Goal: Task Accomplishment & Management: Use online tool/utility

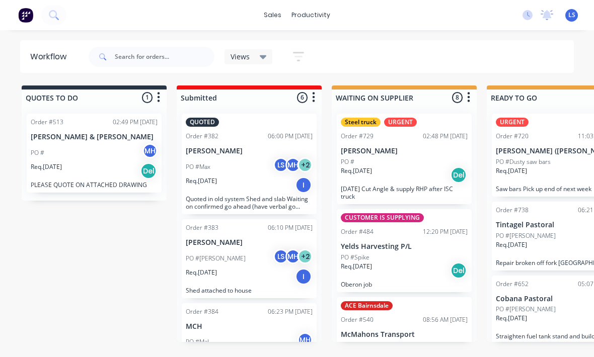
click at [64, 16] on button at bounding box center [53, 15] width 25 height 20
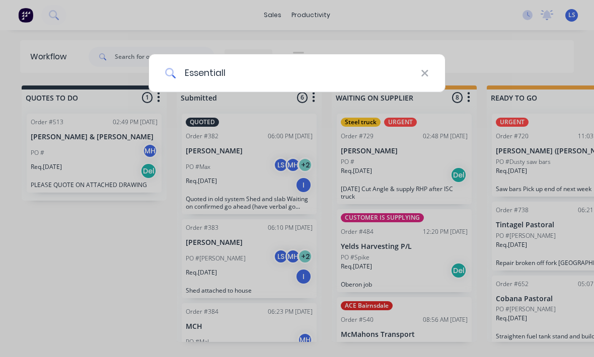
type input "Essential"
click at [63, 275] on div "Essential" at bounding box center [297, 178] width 594 height 357
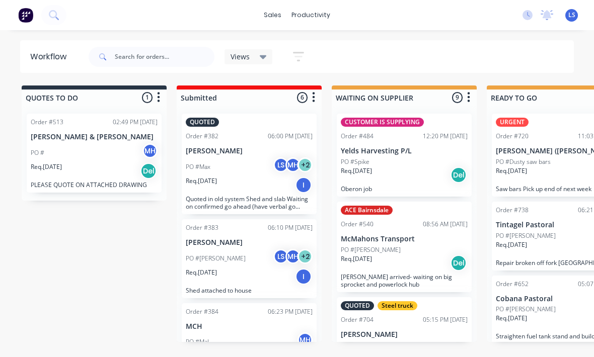
click at [63, 19] on button at bounding box center [53, 15] width 25 height 20
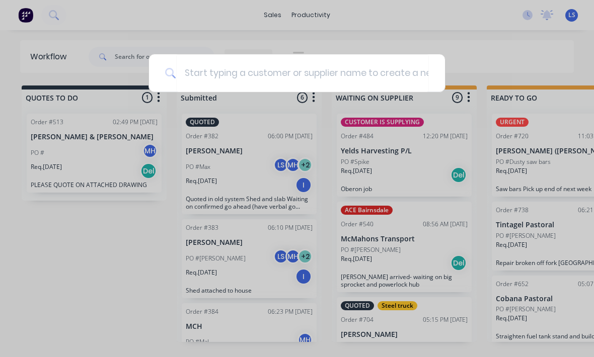
type input "W"
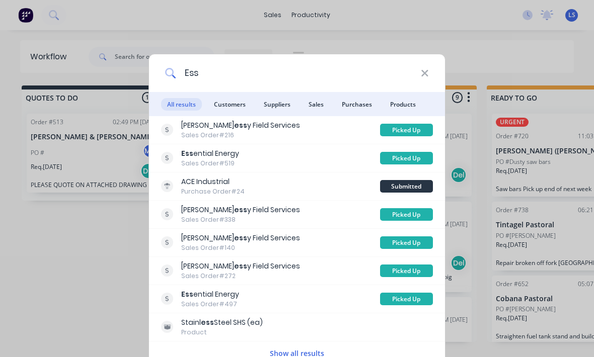
type input "Ess"
click at [241, 111] on li "Customers" at bounding box center [230, 104] width 44 height 24
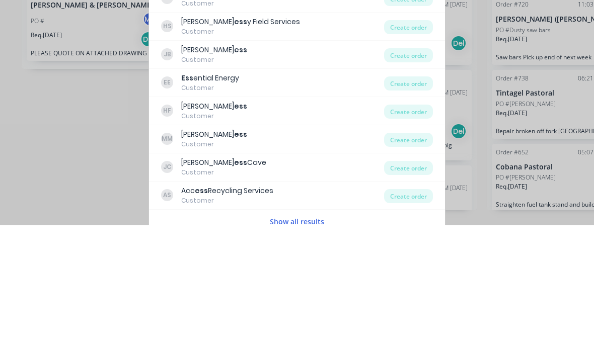
click at [388, 208] on div "Create order" at bounding box center [408, 215] width 49 height 14
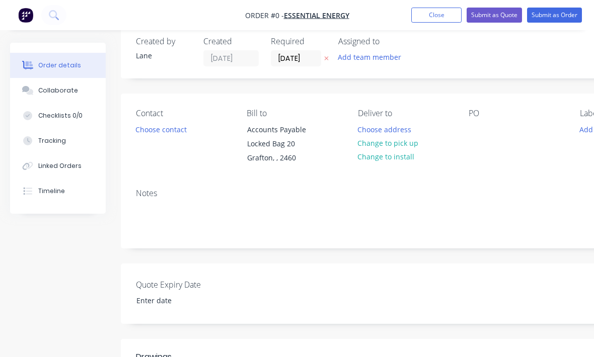
click at [11, 163] on button "Linked Orders" at bounding box center [58, 165] width 96 height 25
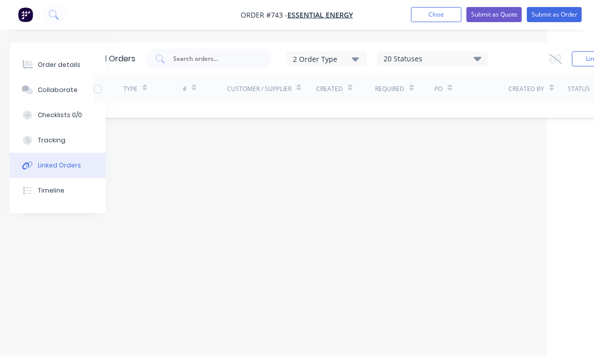
click at [40, 65] on div "Order details" at bounding box center [59, 65] width 43 height 9
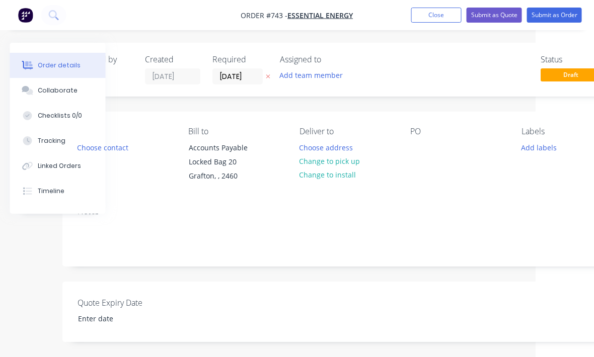
click at [349, 161] on button "Change to pick up" at bounding box center [329, 161] width 71 height 14
click at [421, 143] on div at bounding box center [418, 147] width 16 height 15
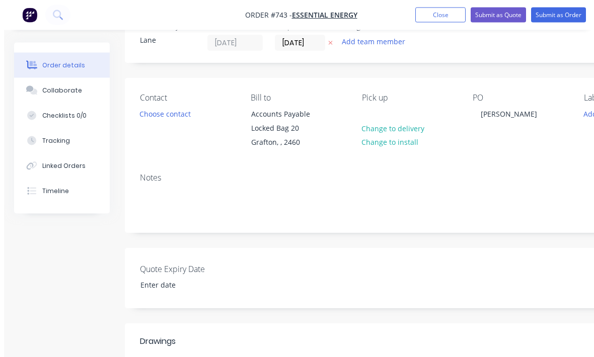
scroll to position [27, 0]
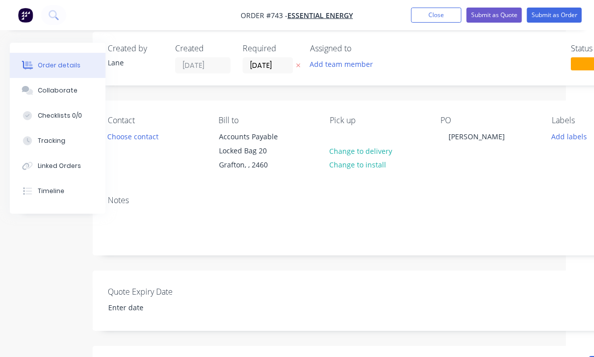
click at [141, 133] on button "Choose contact" at bounding box center [134, 136] width 62 height 14
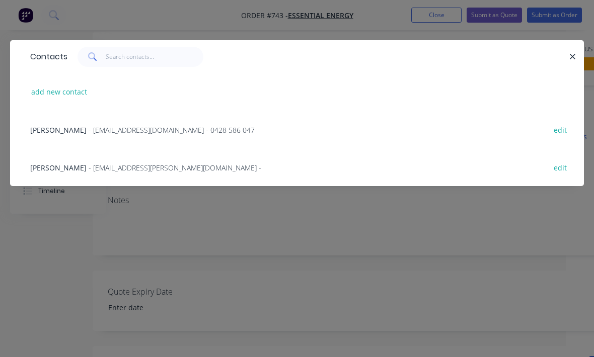
click at [252, 129] on span "- apinventoryinvoices@essentialenergy.com.au - 0428 586 047" at bounding box center [172, 130] width 166 height 10
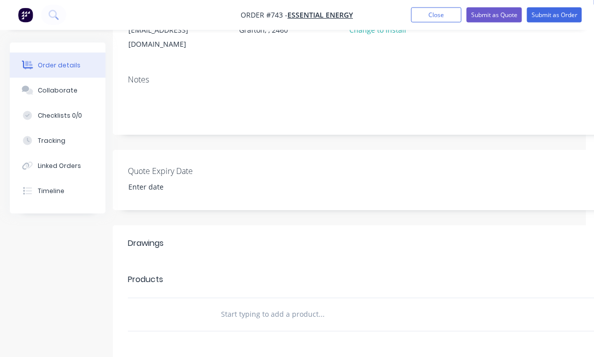
scroll to position [142, 0]
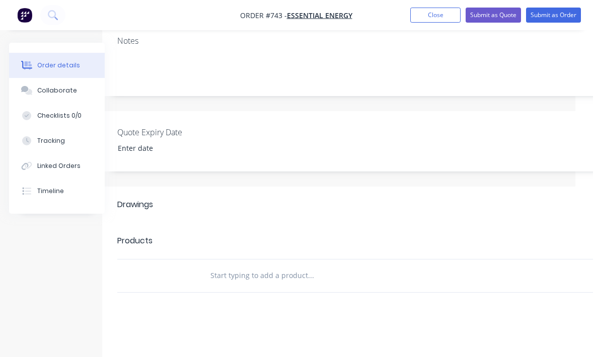
click at [285, 266] on input "text" at bounding box center [311, 276] width 201 height 20
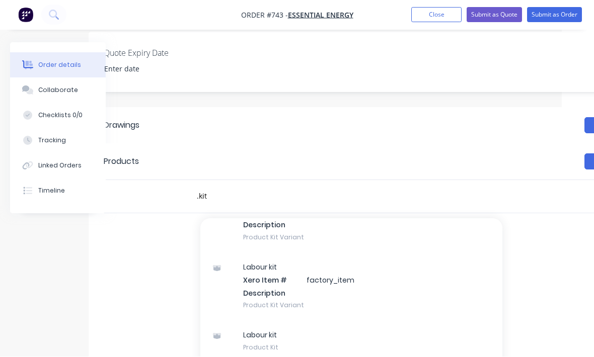
scroll to position [66, 0]
type input ".kit"
click at [376, 275] on div "Labour kit Xero Item # factory_item Description Product Kit Variant" at bounding box center [351, 286] width 302 height 68
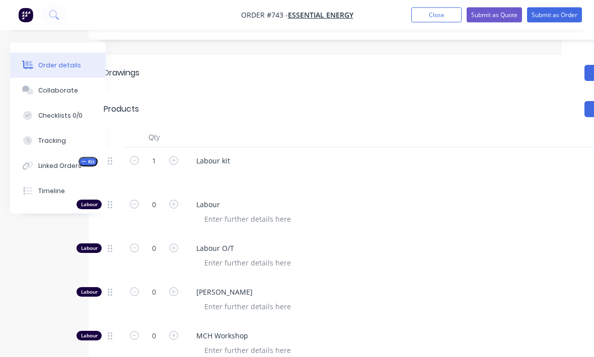
scroll to position [332, 32]
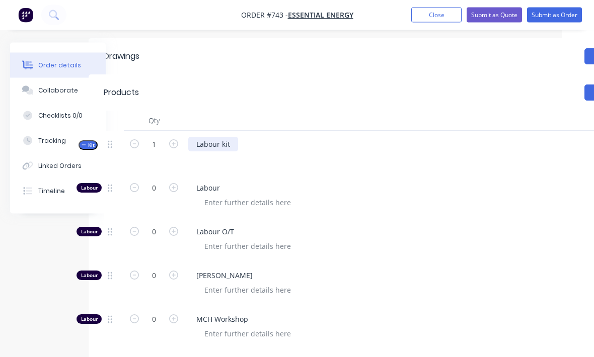
click at [235, 137] on div "Labour kit" at bounding box center [213, 144] width 50 height 15
click at [212, 152] on div at bounding box center [385, 159] width 394 height 15
click at [215, 137] on div "Labour kit" at bounding box center [213, 144] width 50 height 15
click at [221, 137] on div "Labour kit" at bounding box center [213, 144] width 50 height 15
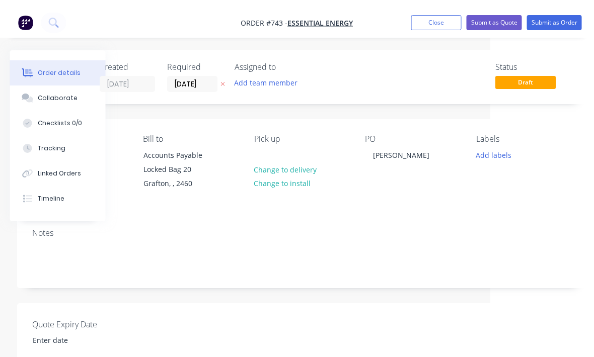
scroll to position [0, 106]
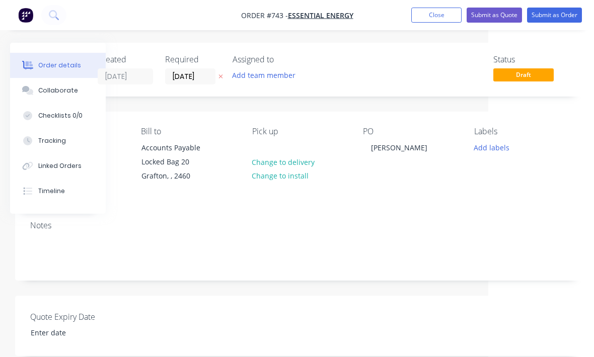
click at [559, 13] on button "Submit as Order" at bounding box center [554, 15] width 55 height 15
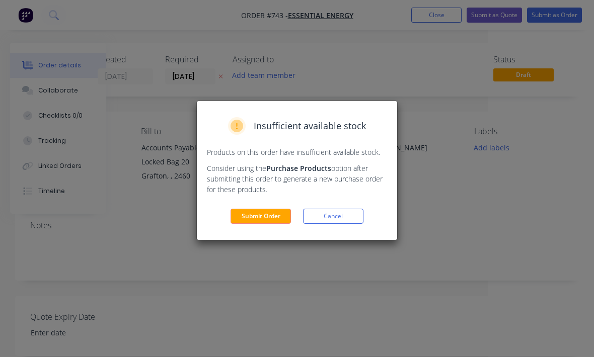
click at [262, 218] on button "Submit Order" at bounding box center [260, 216] width 60 height 15
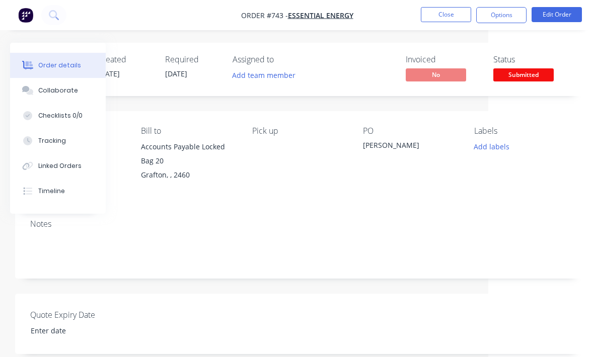
click at [514, 80] on span "Submitted" at bounding box center [523, 74] width 60 height 13
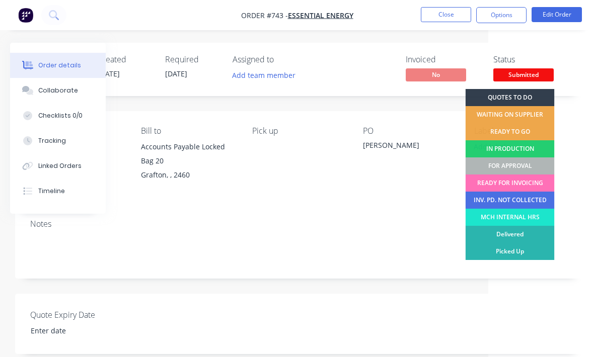
click at [520, 165] on div "FOR APPROVAL" at bounding box center [509, 165] width 89 height 17
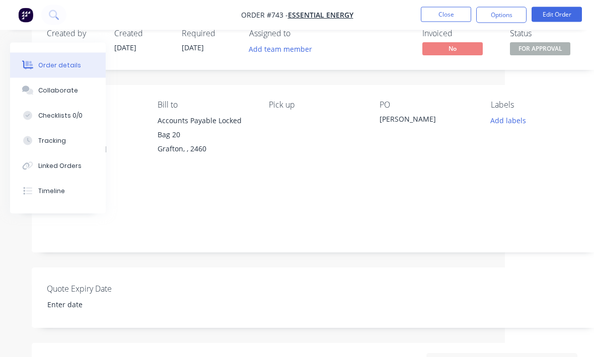
scroll to position [26, 89]
click at [549, 53] on span "FOR APPROVAL" at bounding box center [540, 48] width 60 height 13
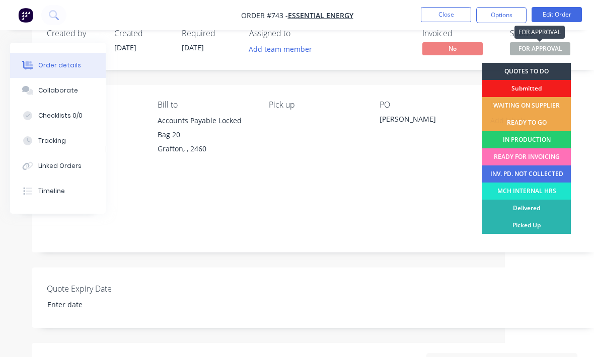
click at [547, 124] on div "READY TO GO" at bounding box center [526, 122] width 89 height 17
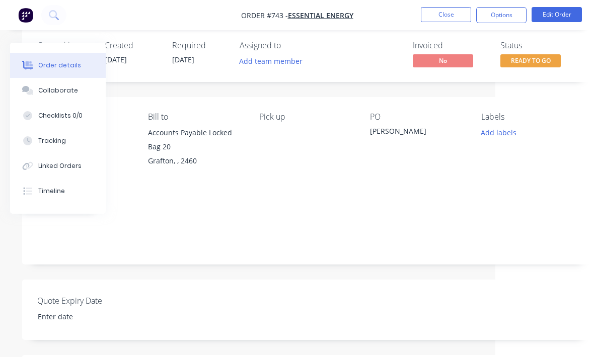
scroll to position [18, 99]
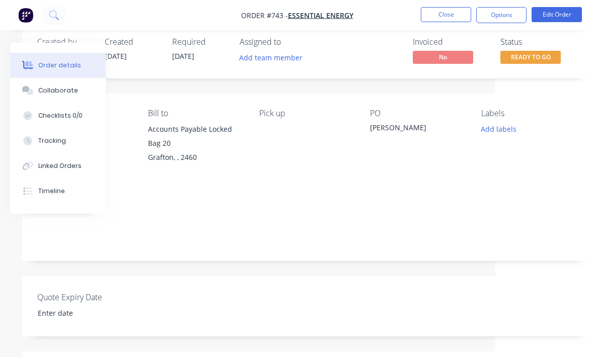
click at [539, 55] on span "READY TO GO" at bounding box center [530, 57] width 60 height 13
click at [574, 68] on div "Created by Lane Created 30/09/25 Required 30/09/25 Assigned to Add team member …" at bounding box center [306, 51] width 568 height 53
click at [451, 9] on button "Close" at bounding box center [445, 14] width 50 height 15
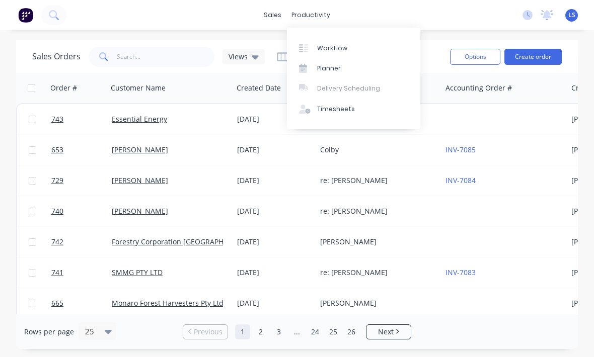
click at [341, 45] on div "Workflow" at bounding box center [332, 48] width 30 height 9
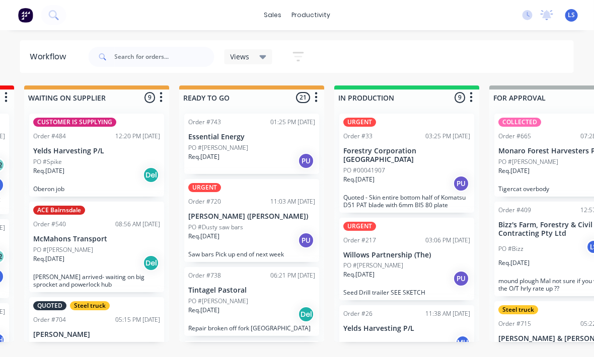
scroll to position [0, 307]
click at [269, 147] on div "PO #Tony" at bounding box center [251, 147] width 127 height 9
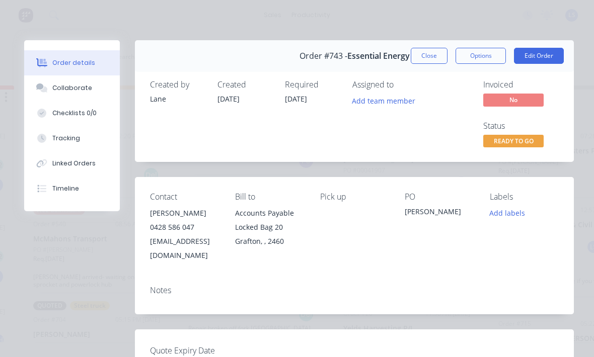
click at [456, 208] on div "Tony" at bounding box center [438, 213] width 69 height 14
click at [454, 209] on div "Tony" at bounding box center [438, 213] width 69 height 14
click at [457, 216] on div "Tony" at bounding box center [438, 213] width 69 height 14
click at [541, 51] on button "Edit Order" at bounding box center [539, 56] width 50 height 16
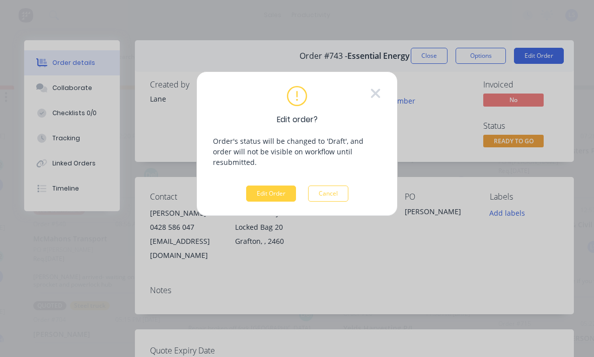
click at [265, 188] on button "Edit Order" at bounding box center [271, 194] width 50 height 16
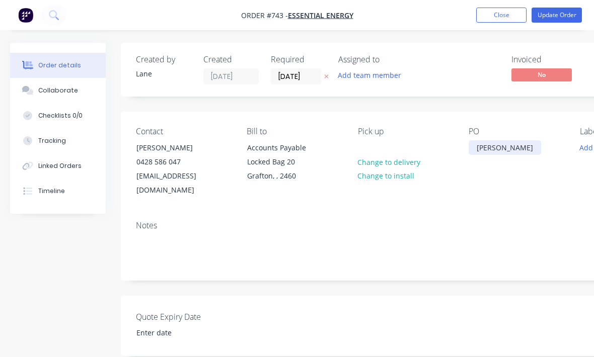
click at [488, 147] on div "Tony" at bounding box center [504, 147] width 72 height 15
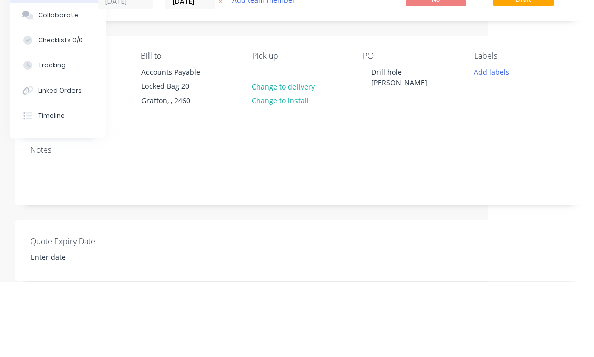
scroll to position [75, 106]
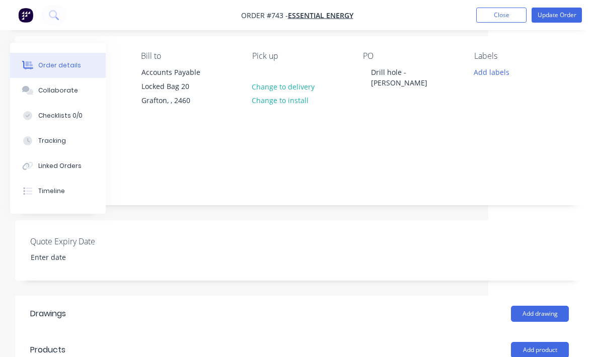
click at [559, 12] on button "Update Order" at bounding box center [556, 15] width 50 height 15
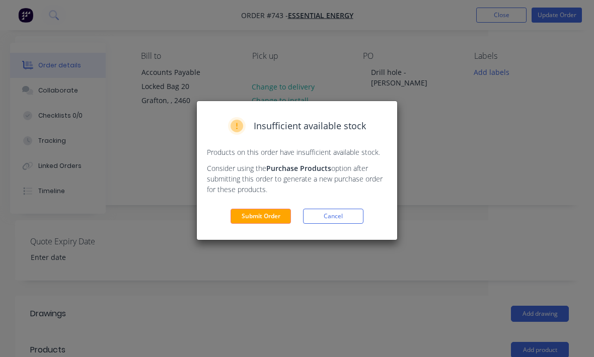
click at [269, 211] on button "Submit Order" at bounding box center [260, 216] width 60 height 15
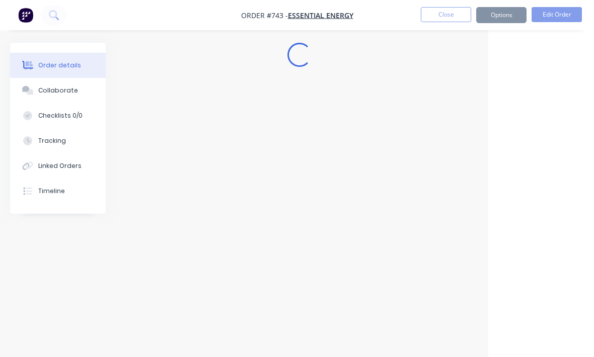
scroll to position [33, 106]
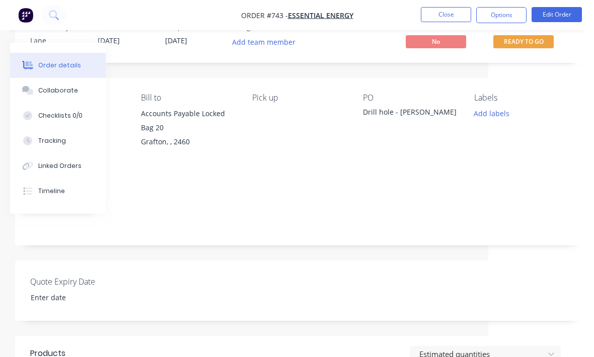
click at [441, 14] on button "Close" at bounding box center [445, 14] width 50 height 15
